Goal: Task Accomplishment & Management: Manage account settings

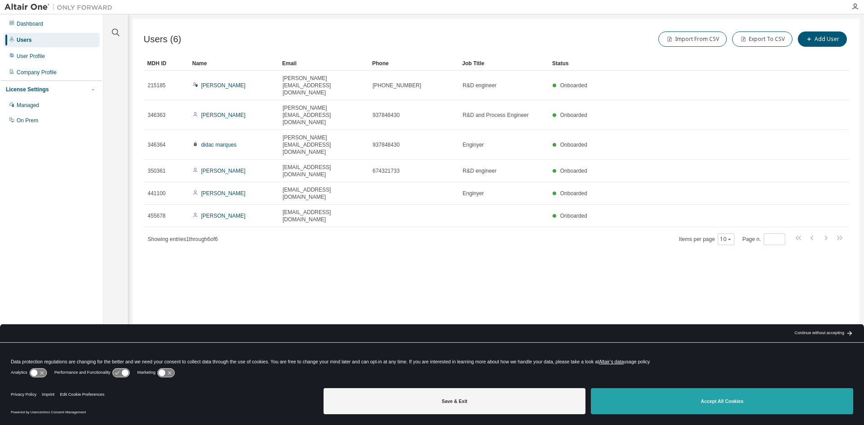
click at [693, 405] on button "Accept All Cookies" at bounding box center [722, 401] width 262 height 26
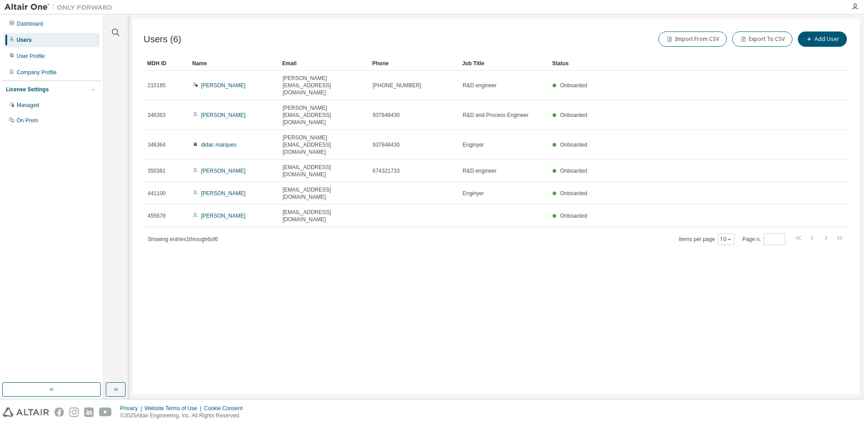
click at [17, 11] on img at bounding box center [60, 7] width 112 height 9
